Goal: Task Accomplishment & Management: Manage account settings

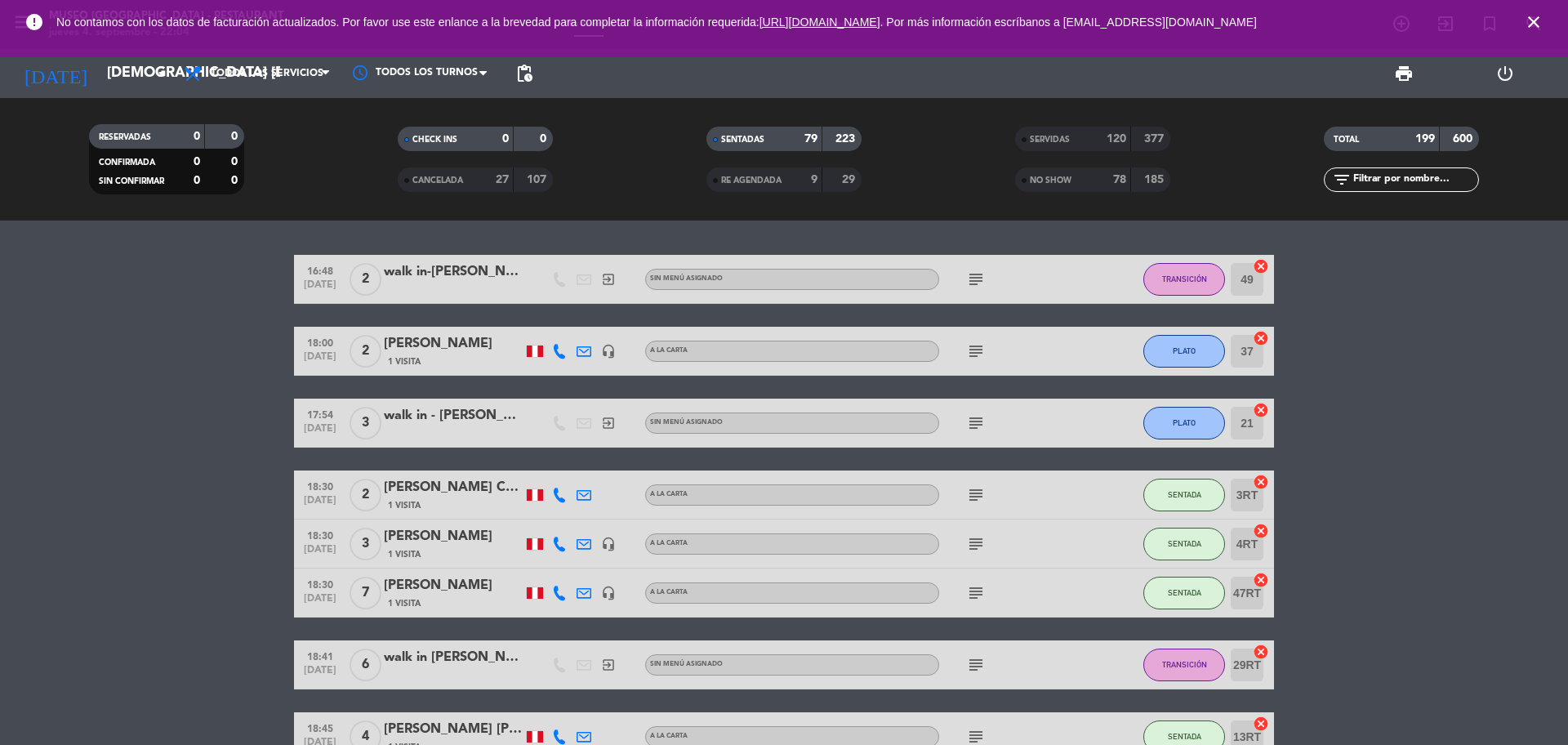
click at [1254, 27] on icon "close" at bounding box center [1534, 22] width 20 height 20
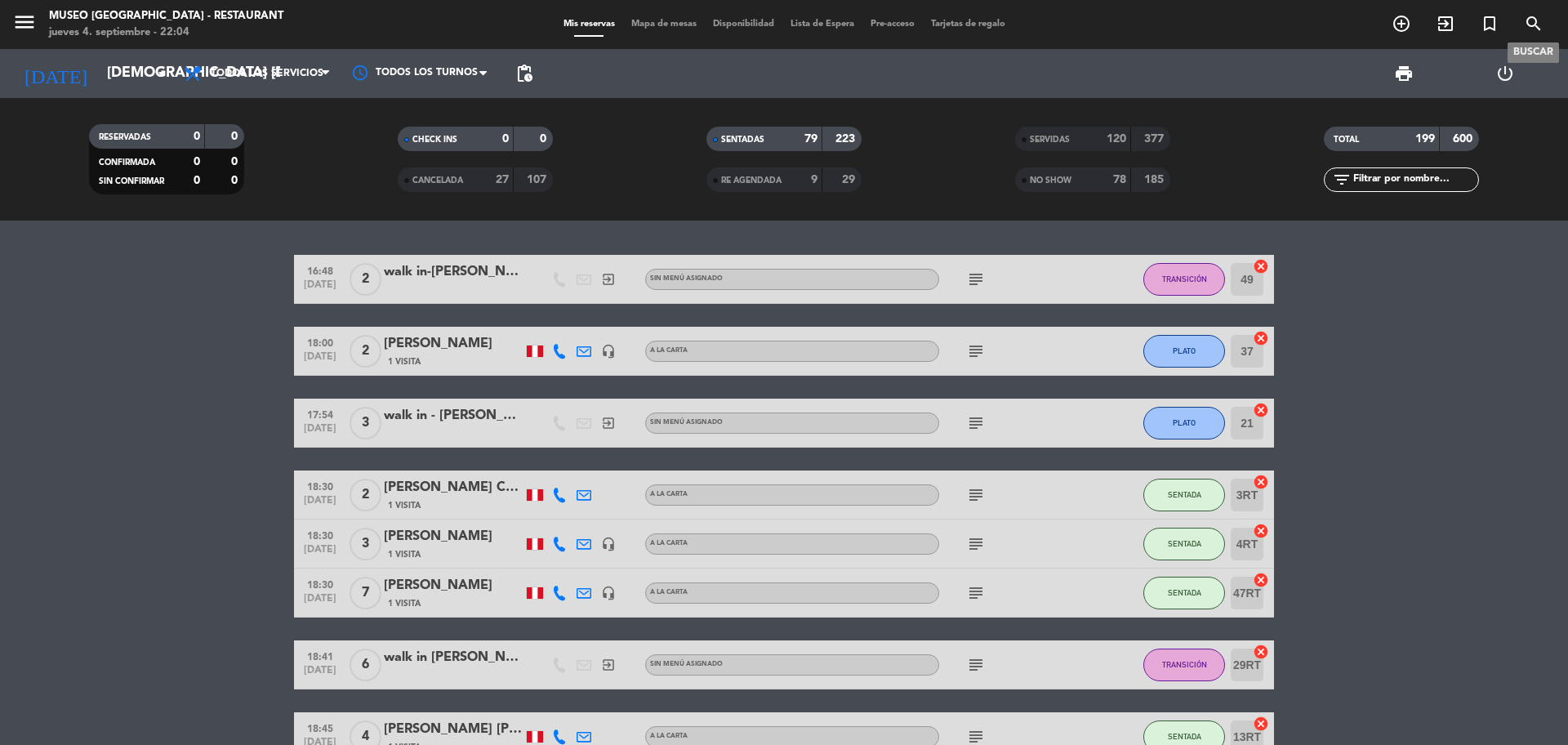
click at [1254, 27] on icon "search" at bounding box center [1534, 24] width 20 height 20
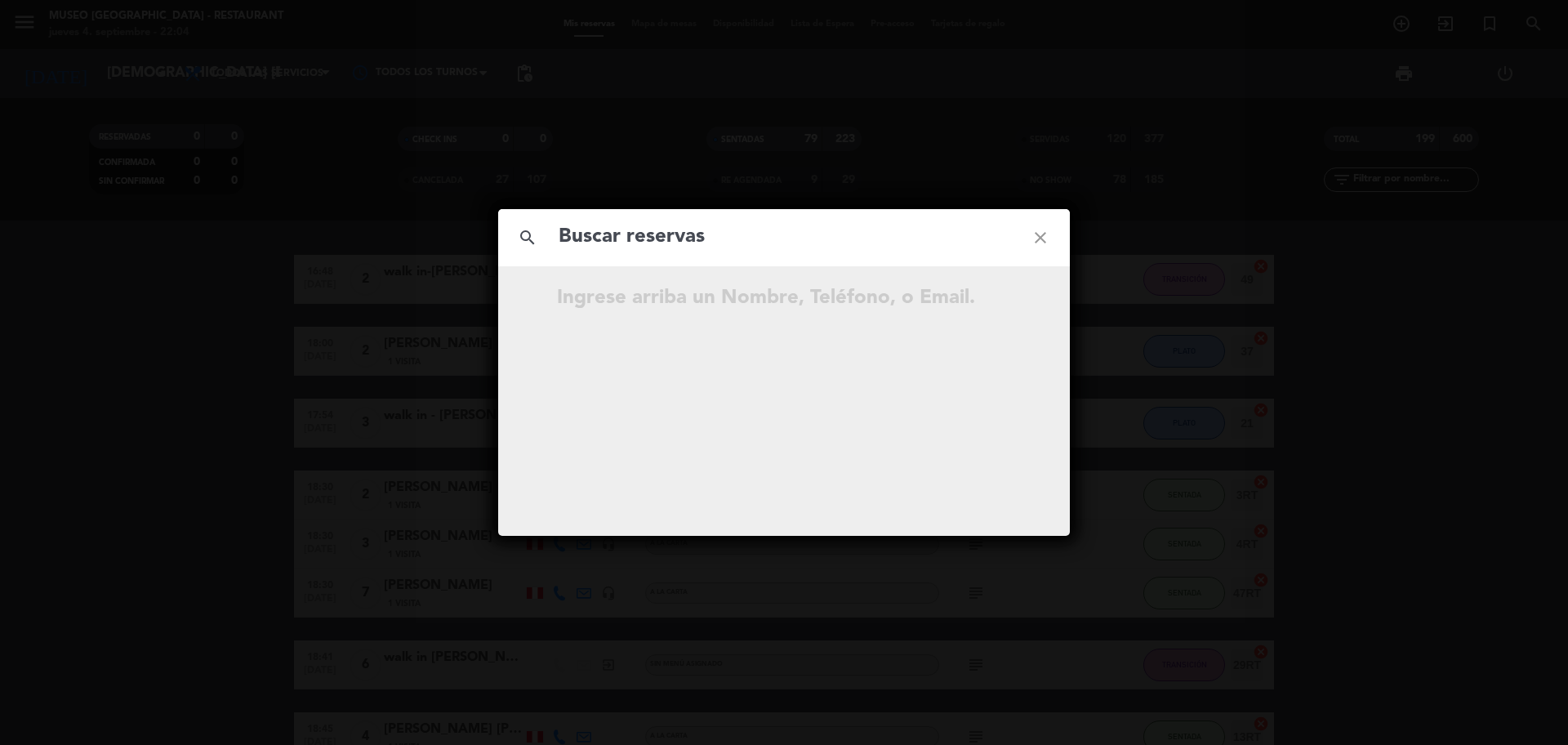
click at [651, 157] on div "search close Ingrese arriba un Nombre, Teléfono, o Email." at bounding box center [784, 372] width 1568 height 745
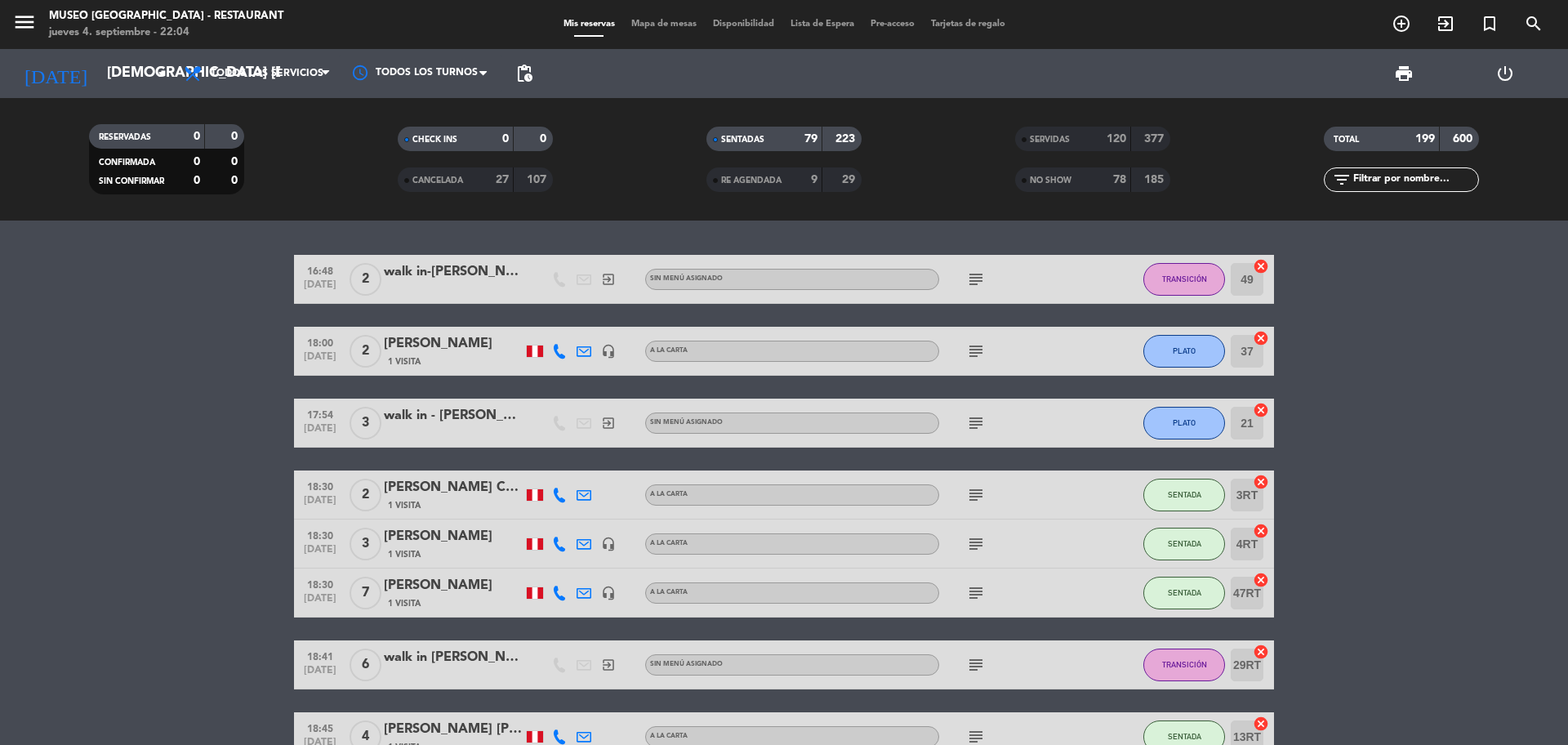
click at [655, 27] on span "Mapa de mesas" at bounding box center [664, 24] width 82 height 9
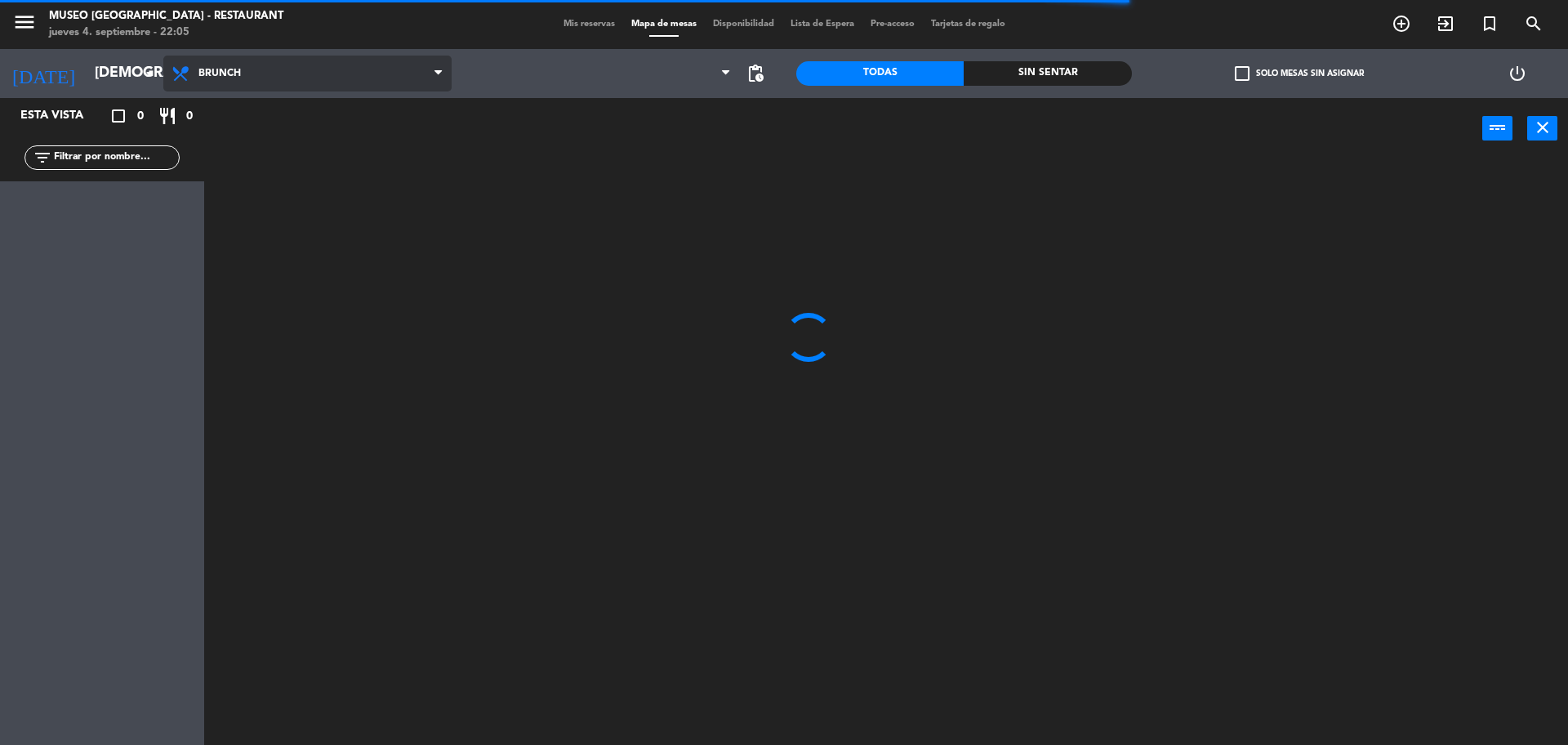
click at [277, 63] on span "Brunch" at bounding box center [308, 73] width 288 height 36
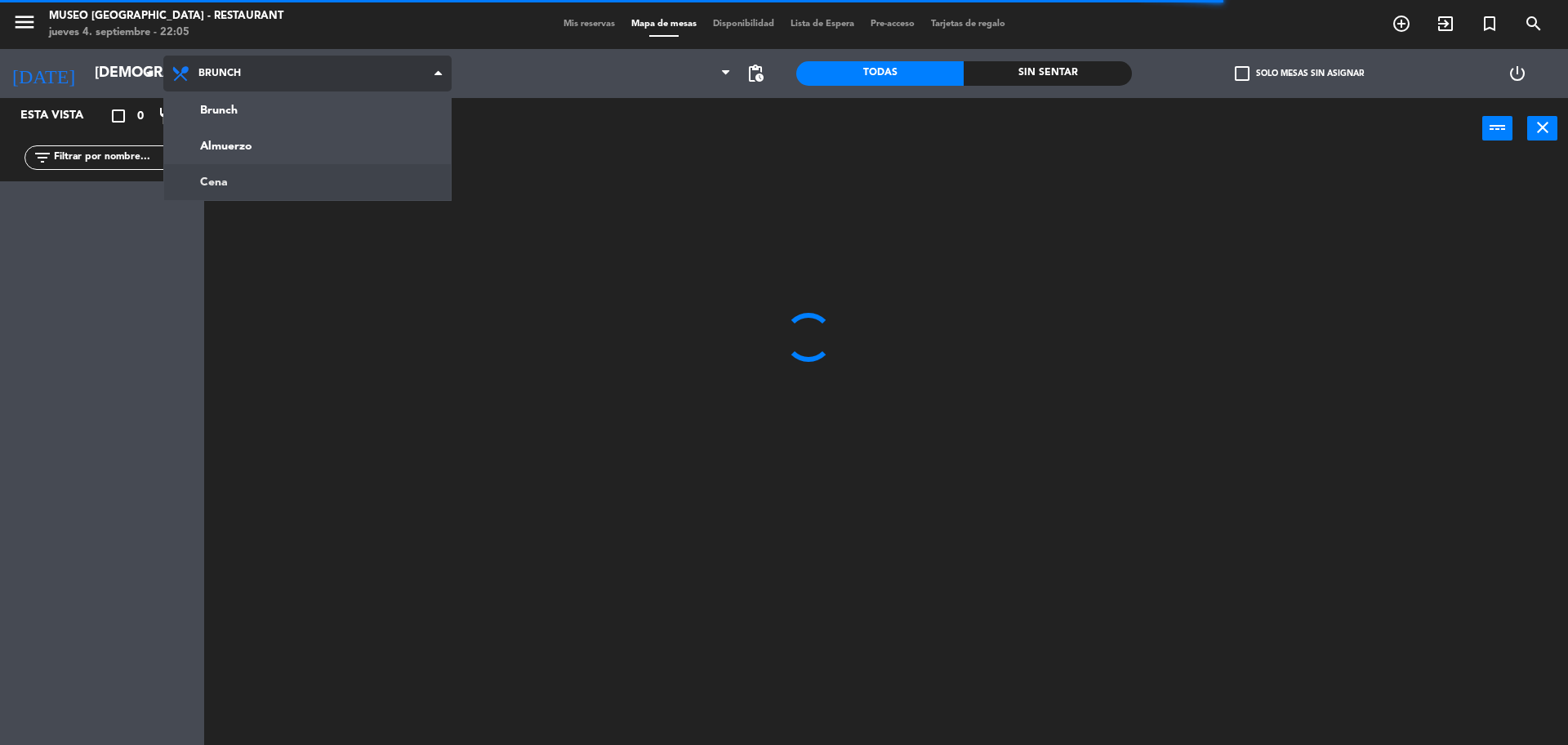
click at [282, 173] on ng-component "menu [GEOGRAPHIC_DATA] - Restaurant jueves 4. septiembre - 22:05 Mis reservas M…" at bounding box center [784, 375] width 1568 height 749
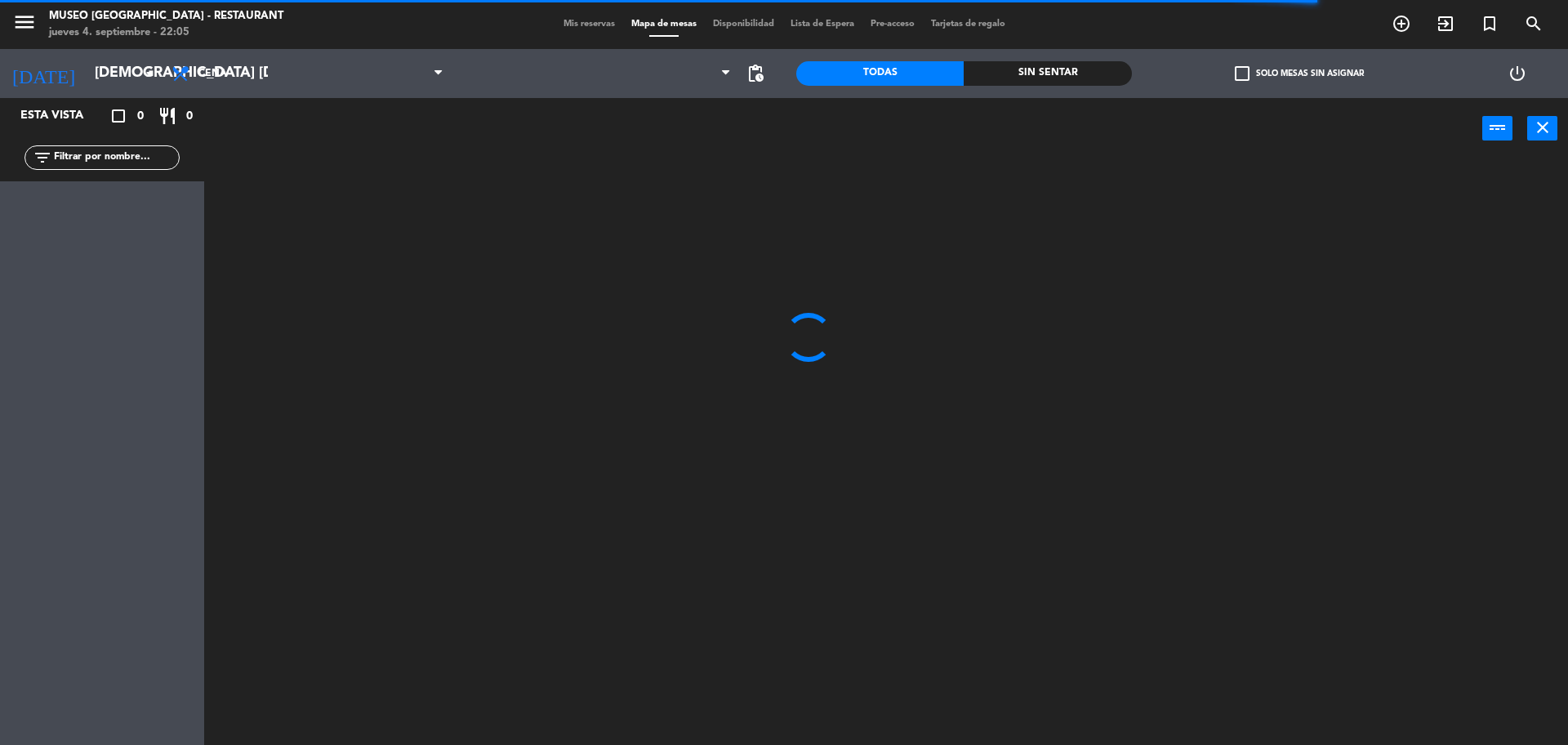
click at [89, 159] on input "text" at bounding box center [116, 158] width 126 height 18
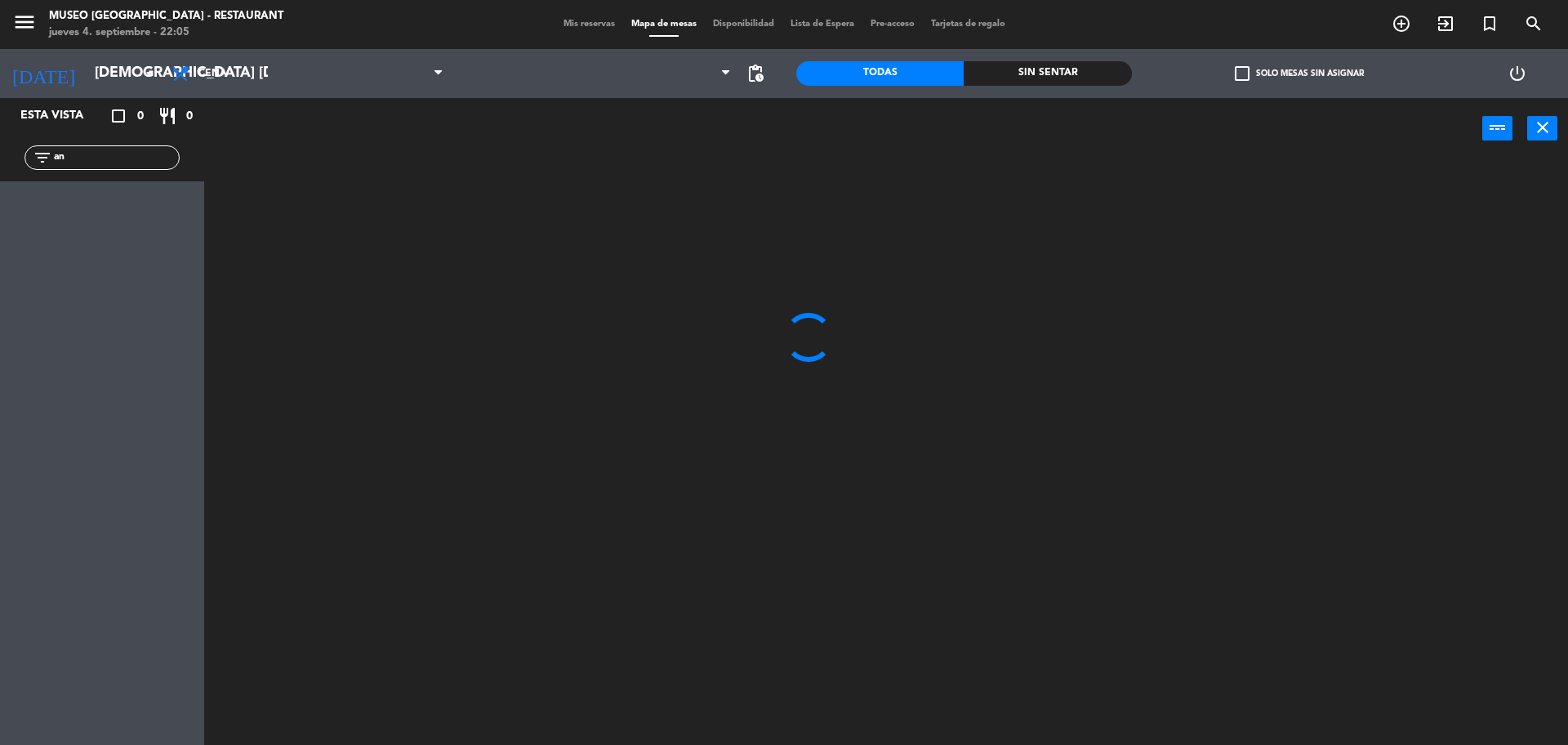
type input "a"
click at [577, 22] on span "Mis reservas" at bounding box center [589, 24] width 68 height 9
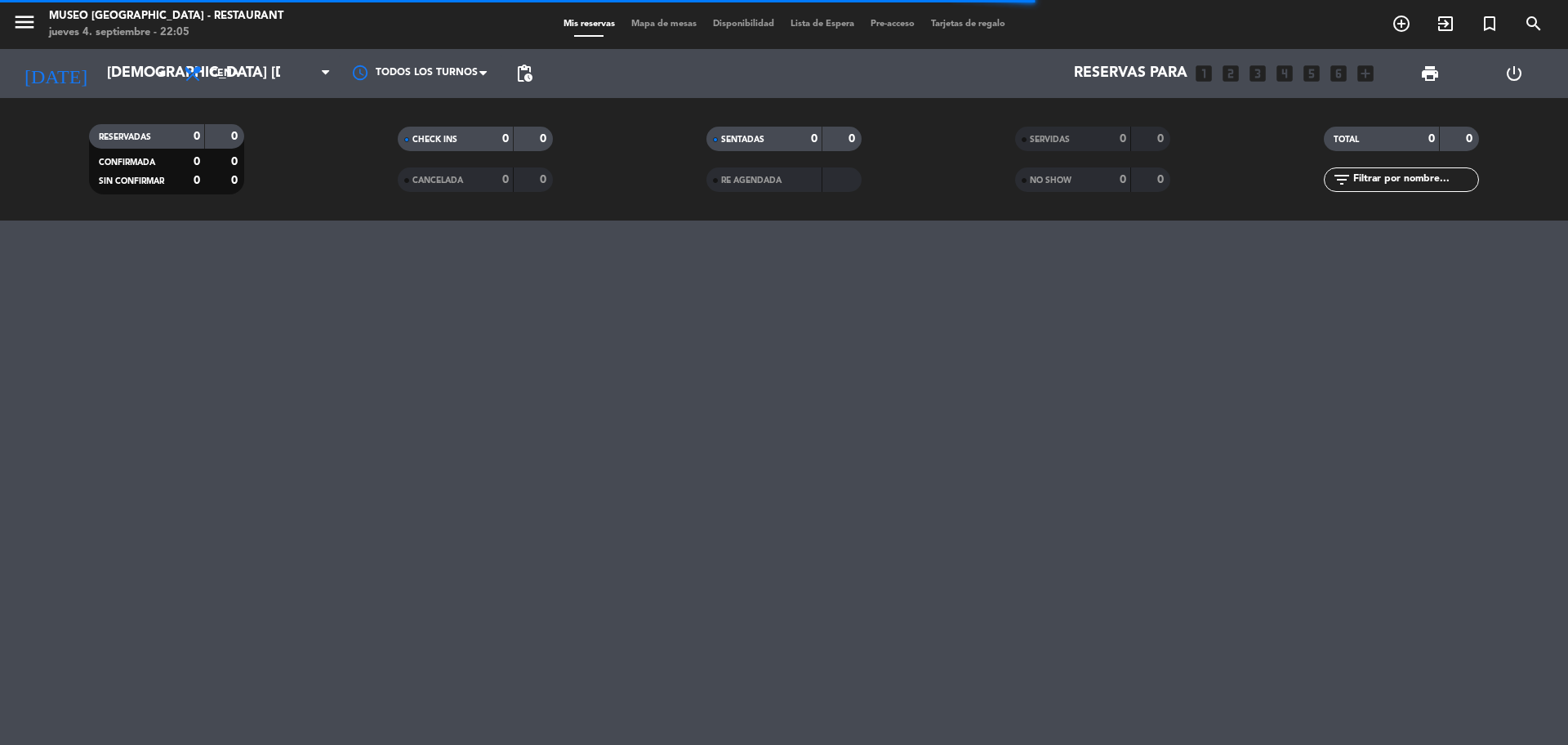
click at [894, 396] on div "menu [GEOGRAPHIC_DATA] - Restaurant jueves 4. septiembre - 22:05 Mis reservas M…" at bounding box center [784, 372] width 1568 height 745
